Goal: Task Accomplishment & Management: Manage account settings

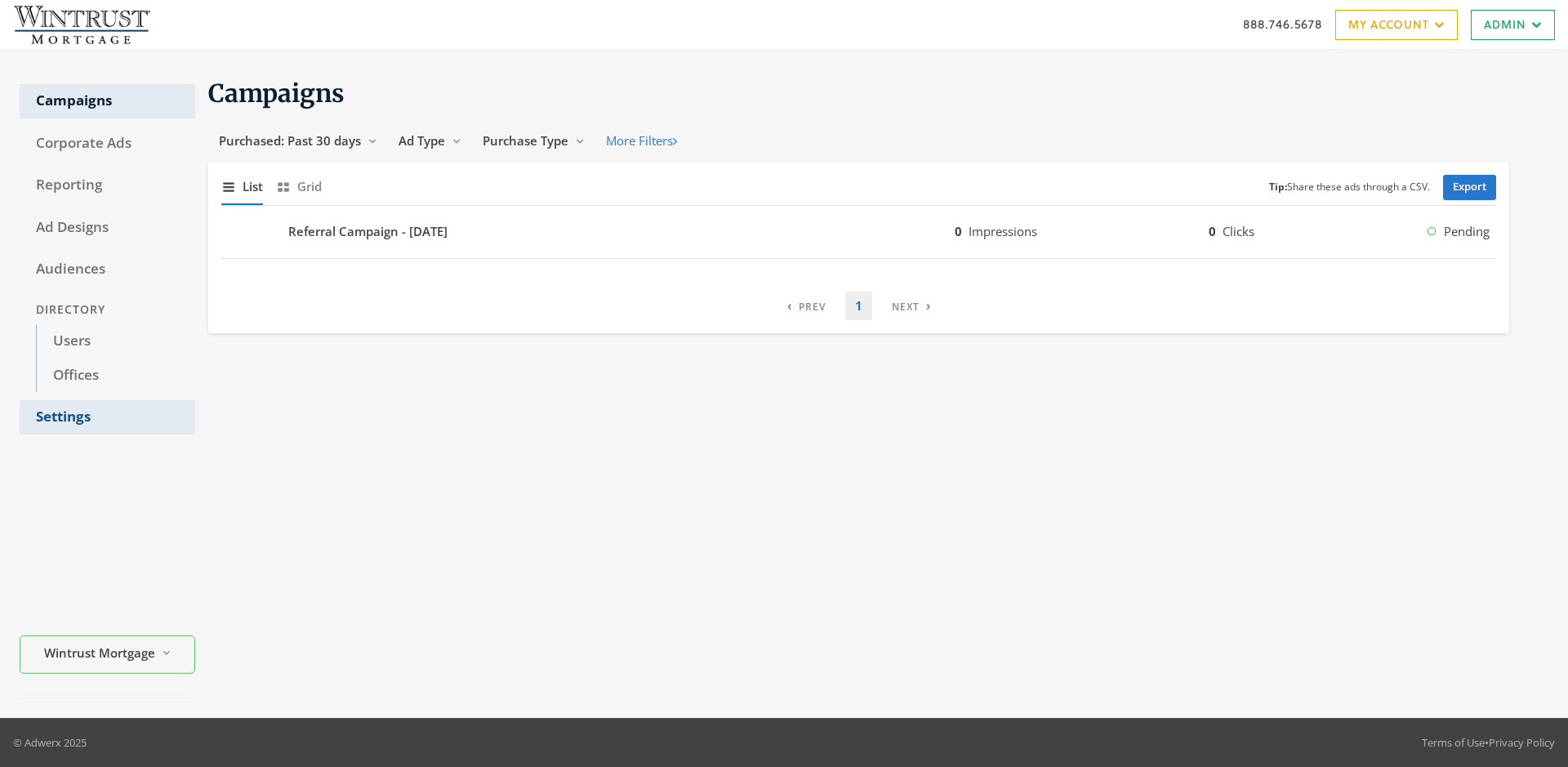
click at [107, 417] on link "Settings" at bounding box center [107, 417] width 175 height 34
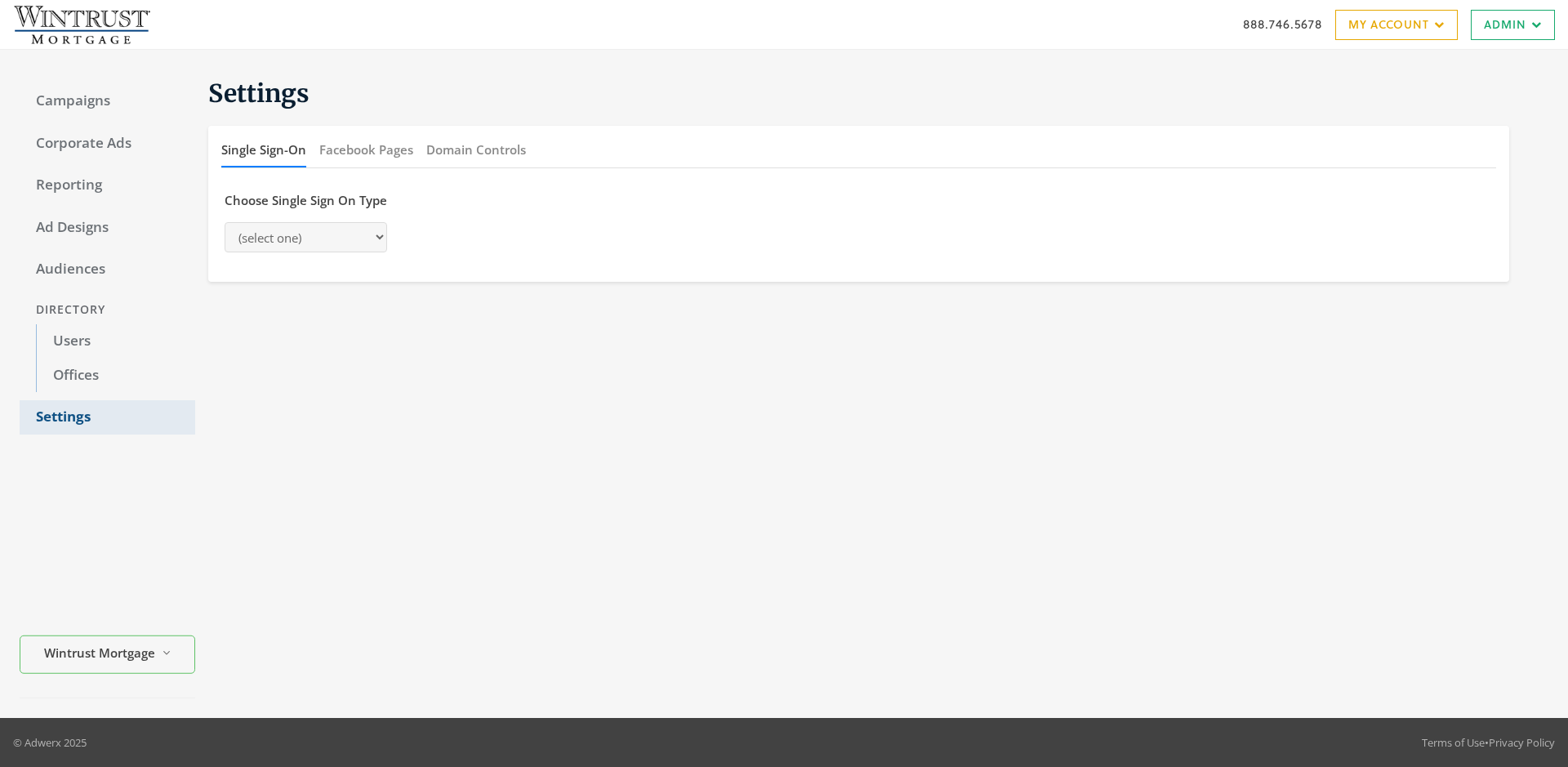
select select "[PERSON_NAME]"
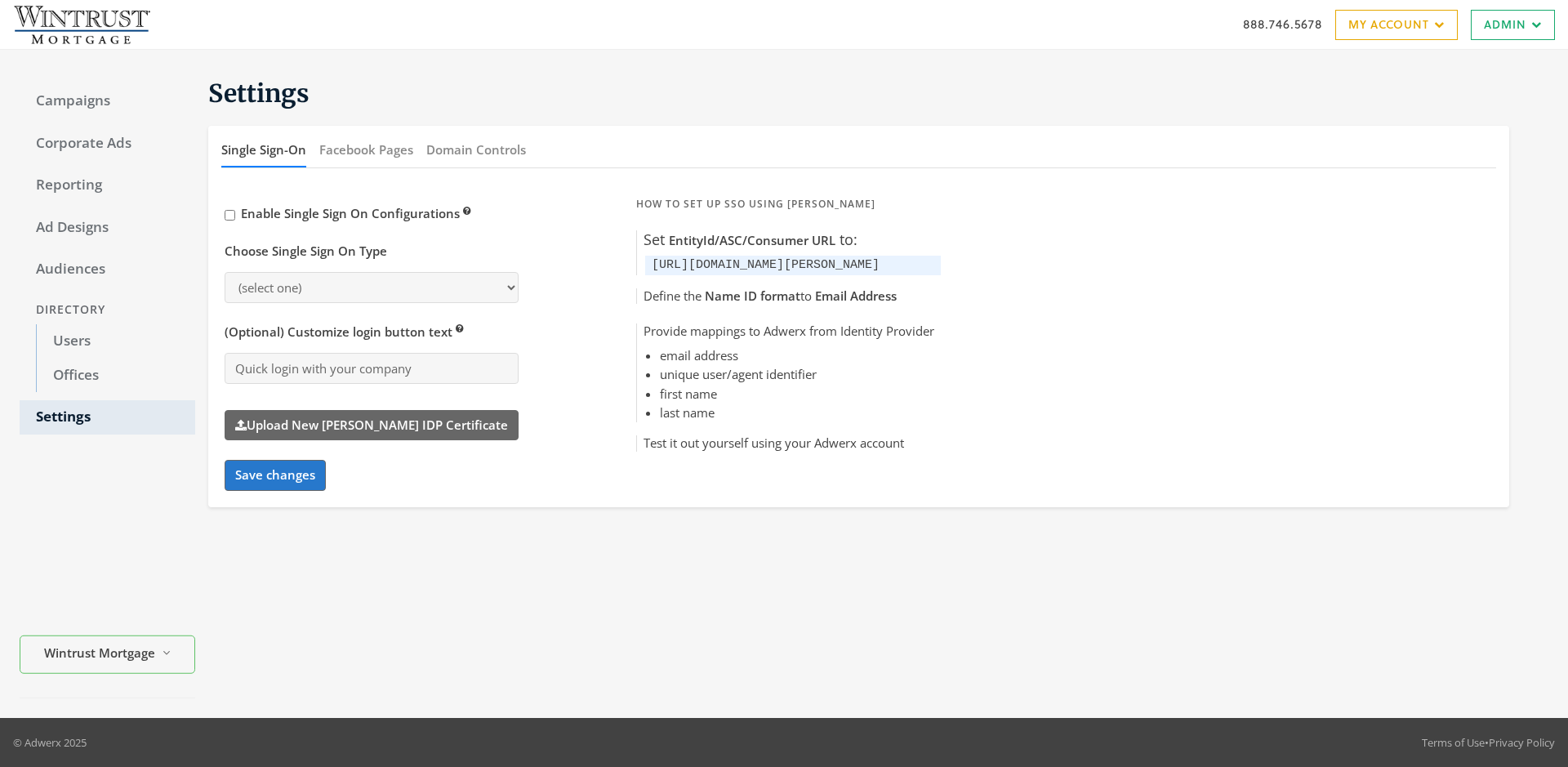
click at [476, 149] on button "Domain Controls" at bounding box center [476, 149] width 100 height 35
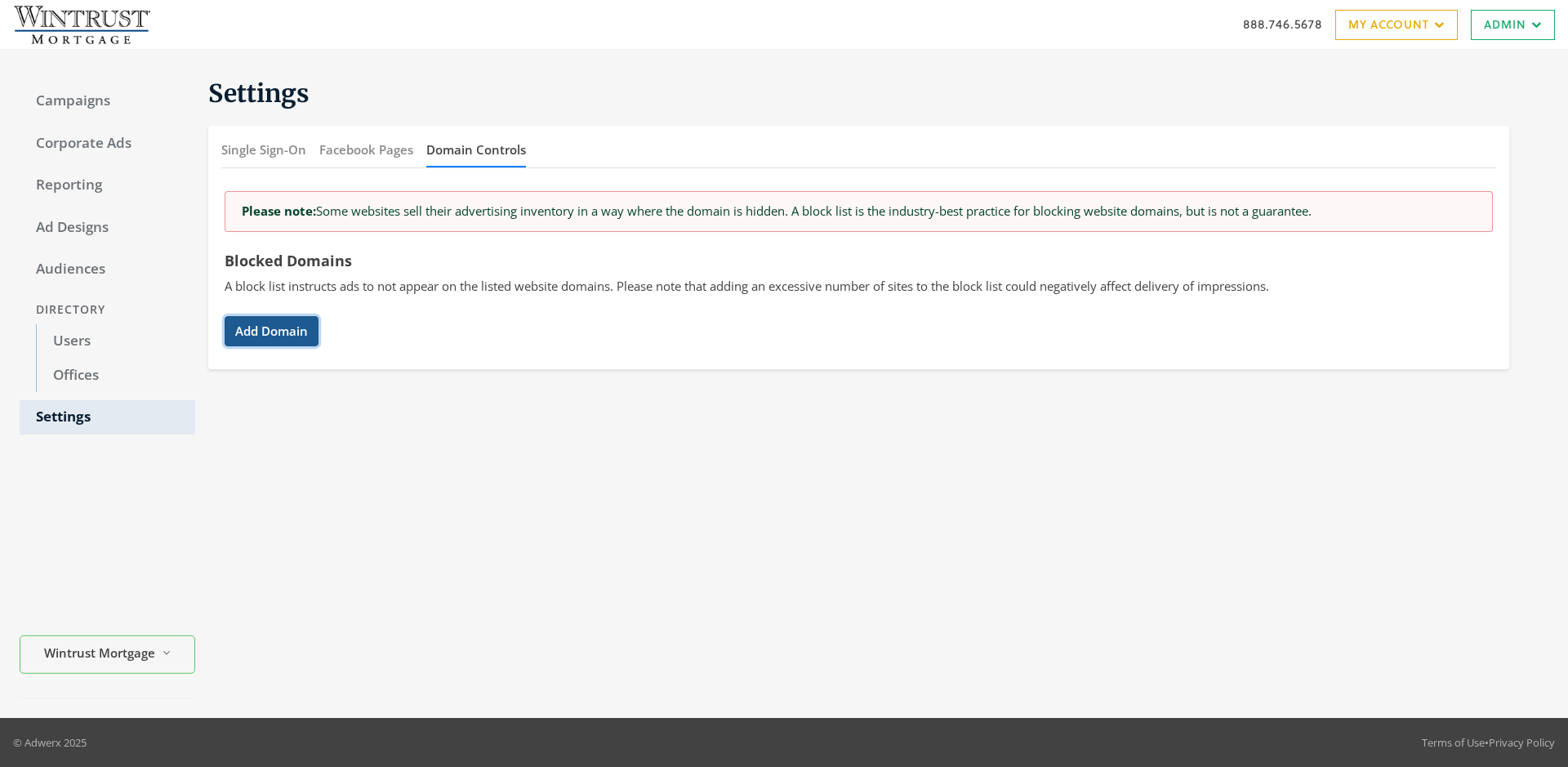
click at [272, 331] on button "Add Domain" at bounding box center [272, 331] width 94 height 31
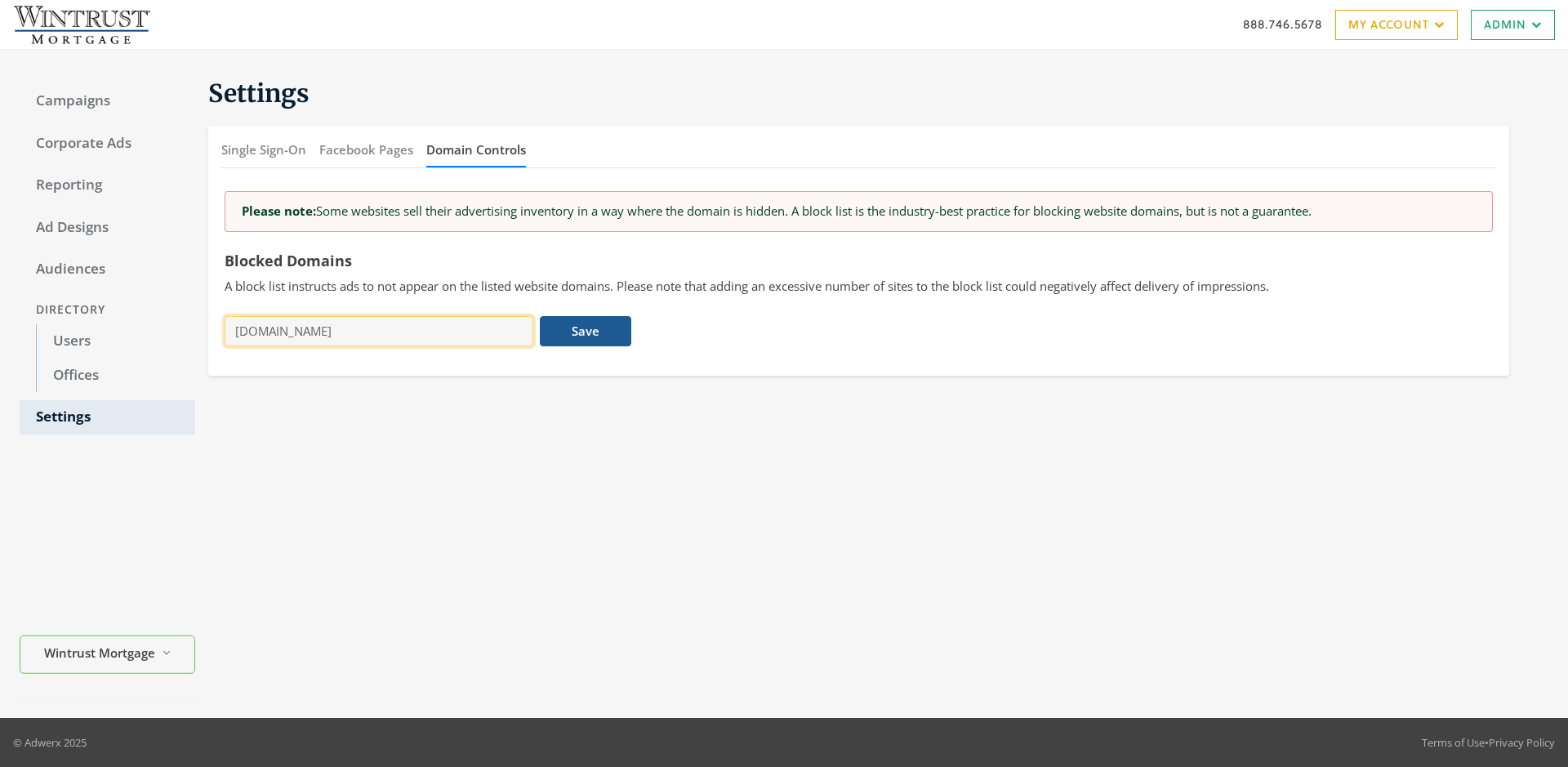
type input "[DOMAIN_NAME]"
click at [585, 331] on button "Save" at bounding box center [584, 331] width 91 height 31
